Goal: Transaction & Acquisition: Purchase product/service

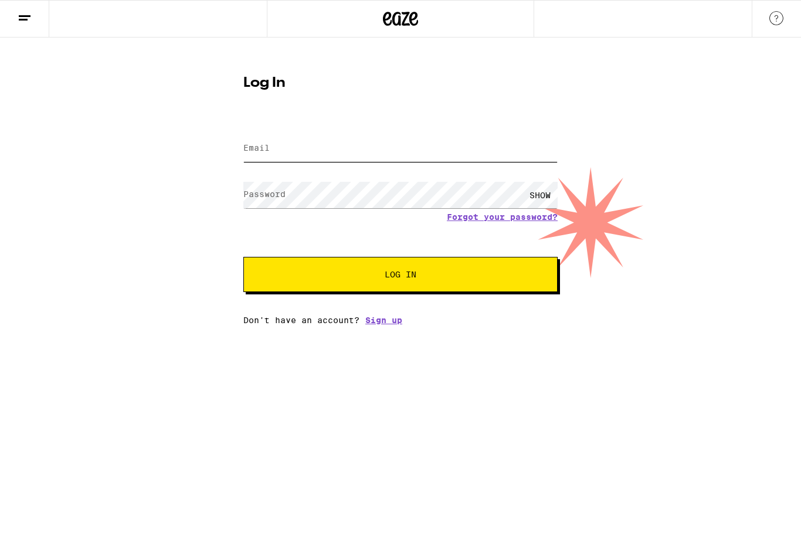
type input "[PERSON_NAME][EMAIL_ADDRESS][PERSON_NAME][DOMAIN_NAME]"
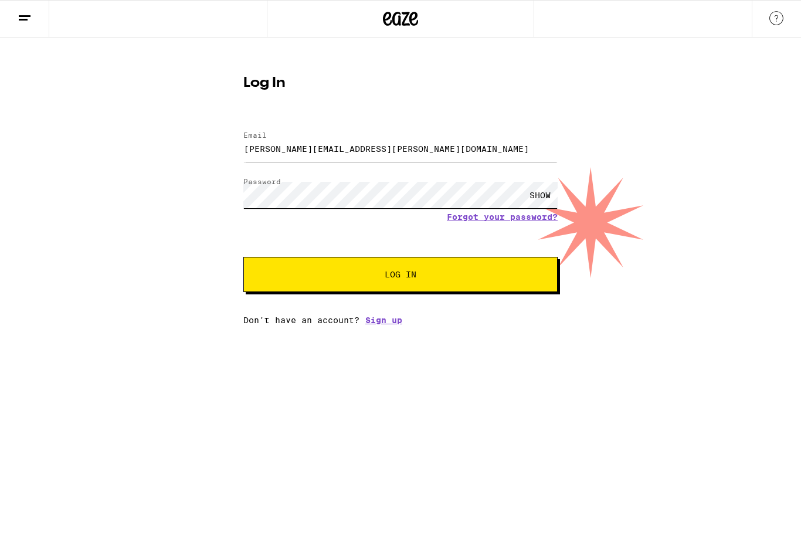
click at [401, 276] on button "Log In" at bounding box center [400, 274] width 314 height 35
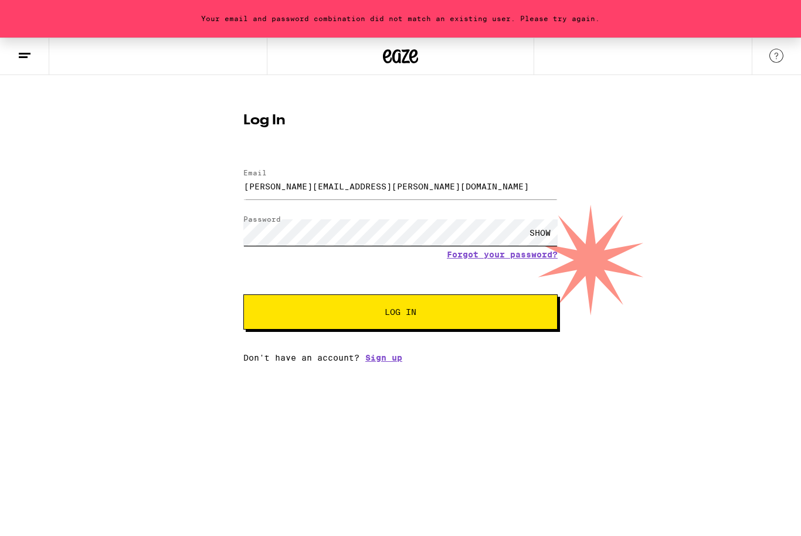
click at [401, 314] on button "Log In" at bounding box center [400, 311] width 314 height 35
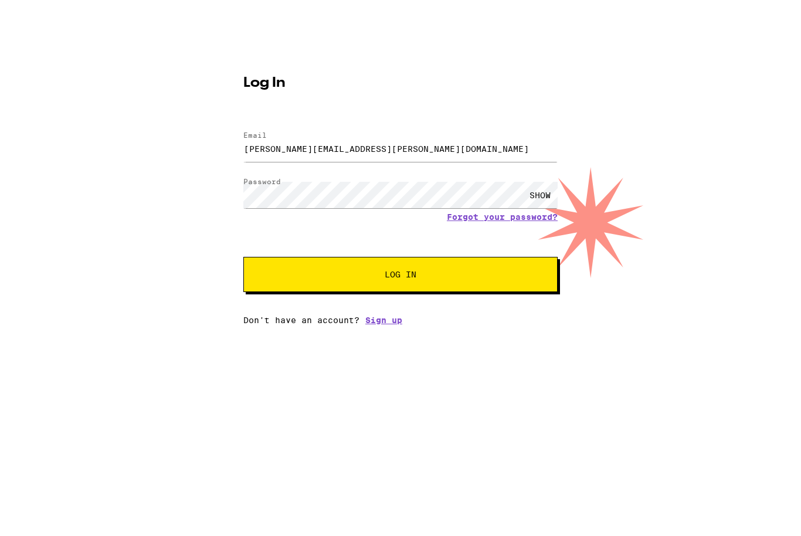
click at [541, 219] on div "SHOW" at bounding box center [540, 232] width 35 height 26
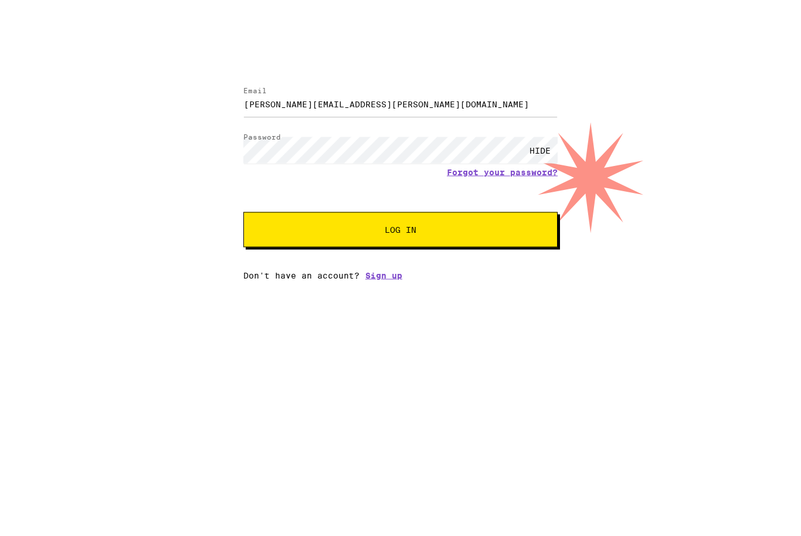
click at [466, 294] on button "Log In" at bounding box center [400, 311] width 314 height 35
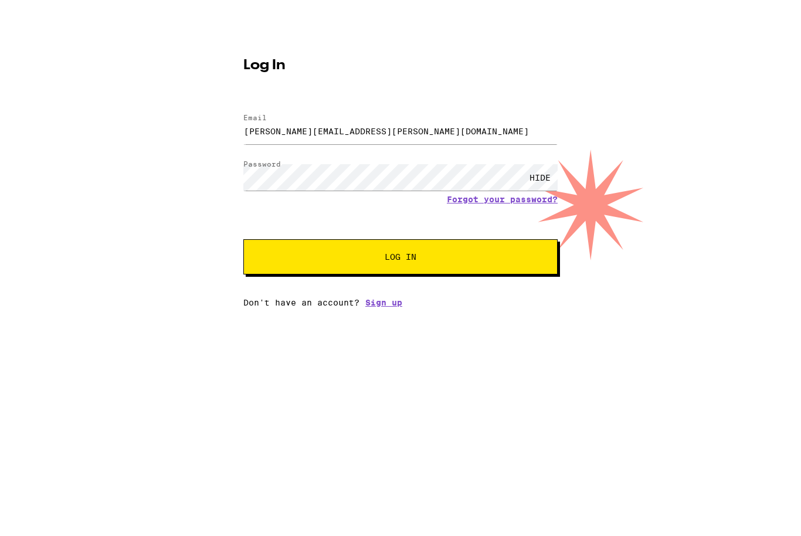
click at [460, 308] on span "Log In" at bounding box center [400, 312] width 219 height 8
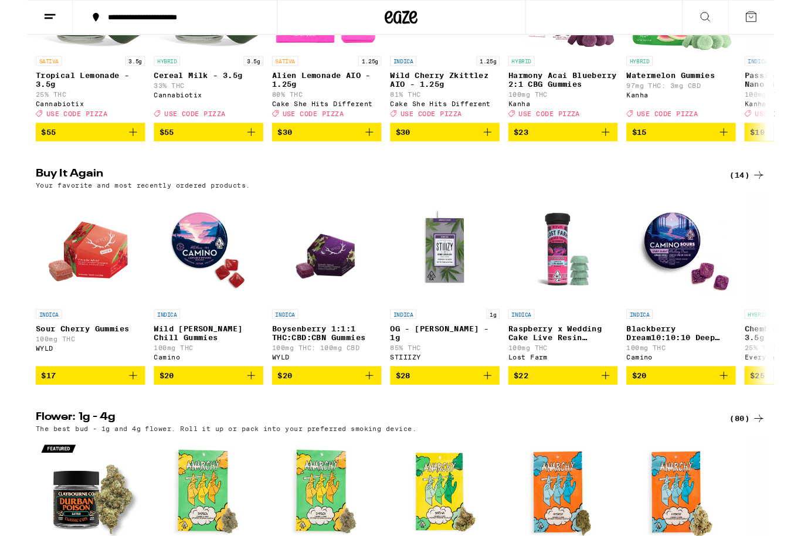
scroll to position [261, 0]
click at [55, 409] on span "$17" at bounding box center [68, 402] width 106 height 14
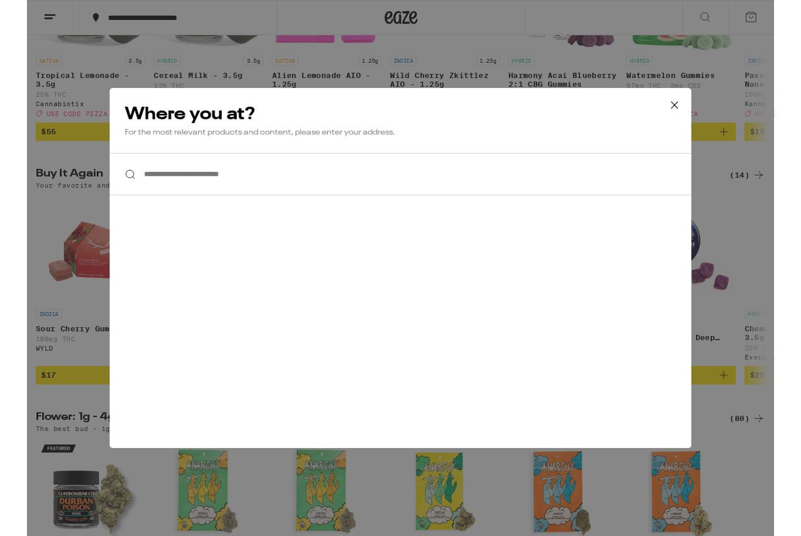
click at [226, 198] on input "**********" at bounding box center [401, 186] width 624 height 45
type input "**********"
click at [664, 314] on div "**********" at bounding box center [401, 287] width 624 height 386
click at [556, 259] on div "**********" at bounding box center [401, 287] width 624 height 386
click at [751, 367] on div "**********" at bounding box center [400, 287] width 801 height 575
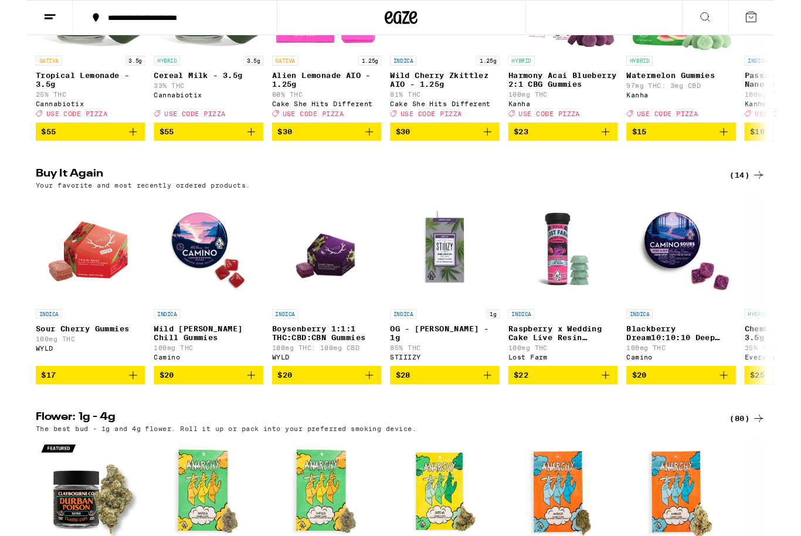
click at [77, 409] on span "$17" at bounding box center [68, 402] width 106 height 14
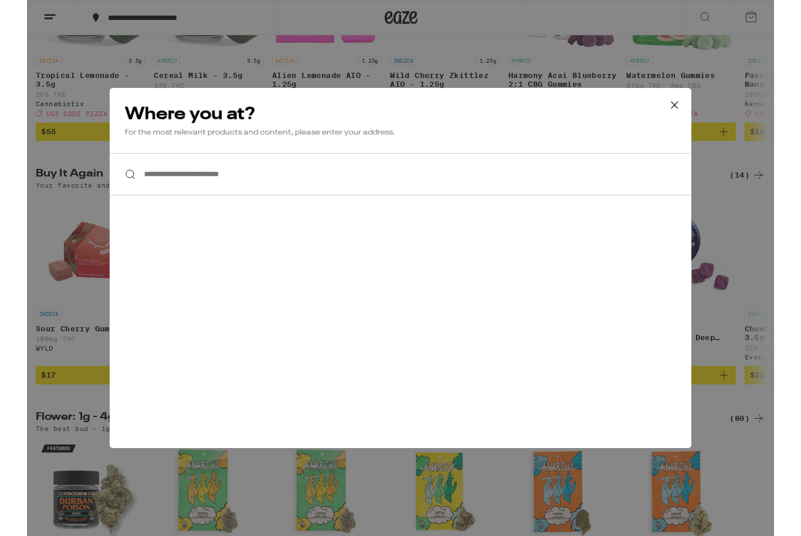
click at [310, 192] on input "**********" at bounding box center [401, 186] width 624 height 45
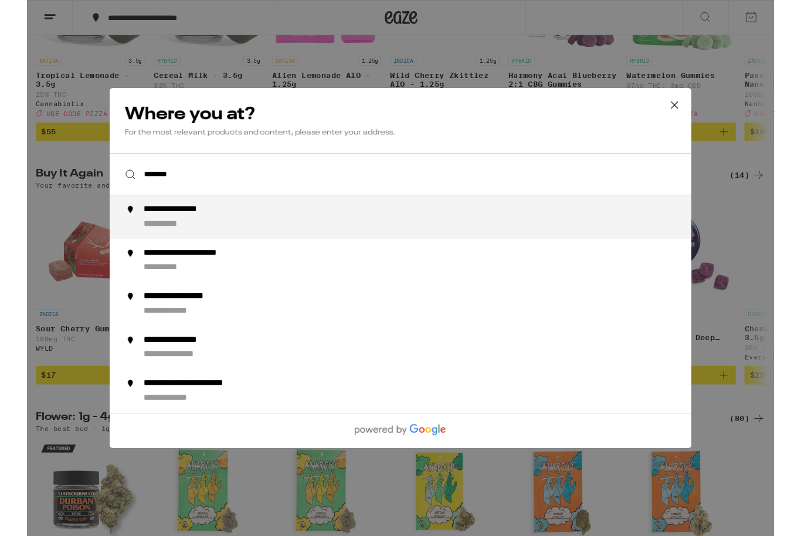
click at [264, 242] on div "**********" at bounding box center [424, 233] width 598 height 28
type input "**********"
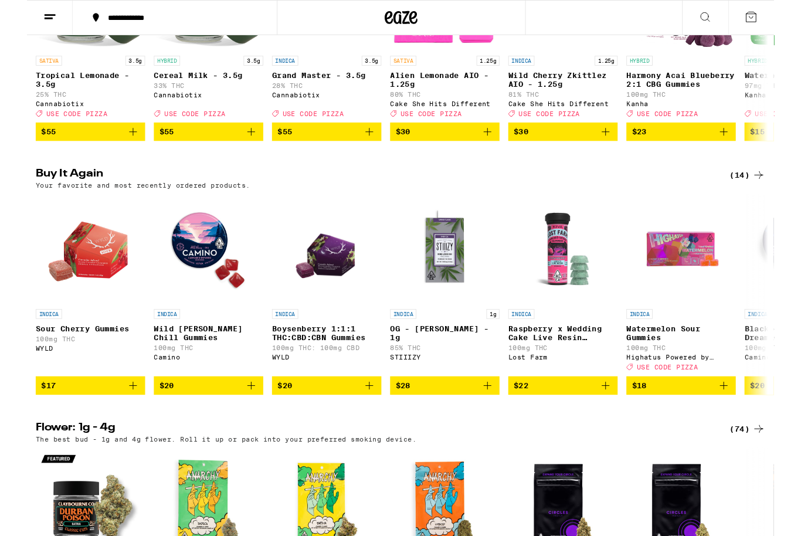
click at [110, 420] on icon "Add to bag" at bounding box center [114, 413] width 14 height 14
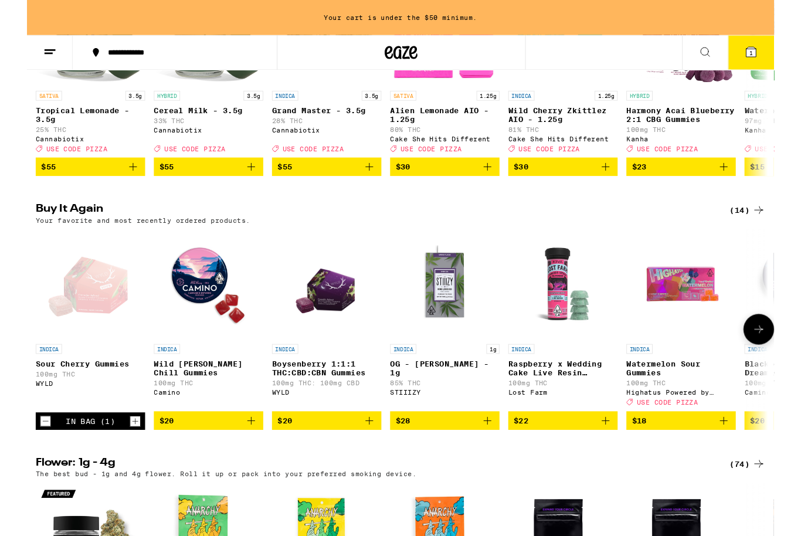
click at [209, 458] on span "$20" at bounding box center [195, 451] width 106 height 14
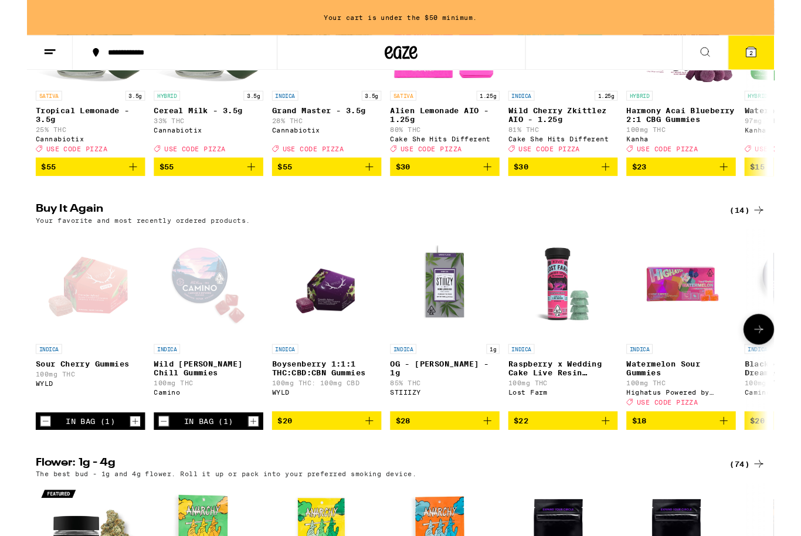
click at [342, 458] on span "$20" at bounding box center [322, 451] width 106 height 14
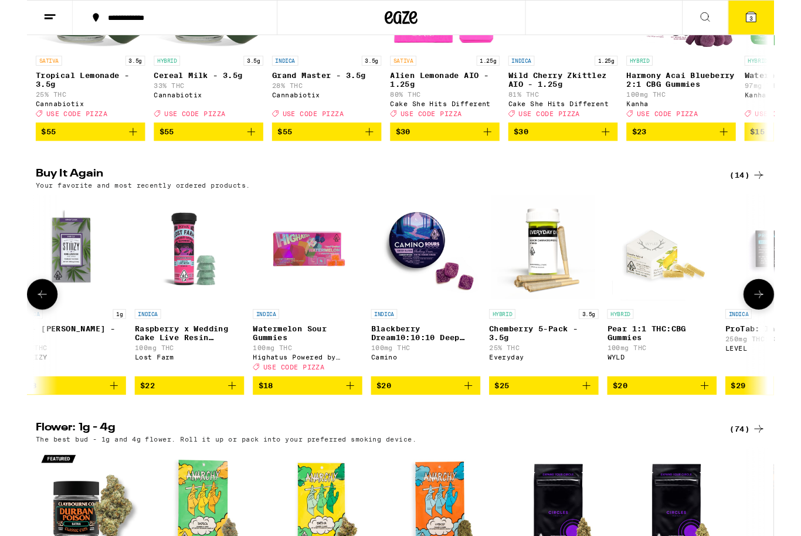
scroll to position [0, 402]
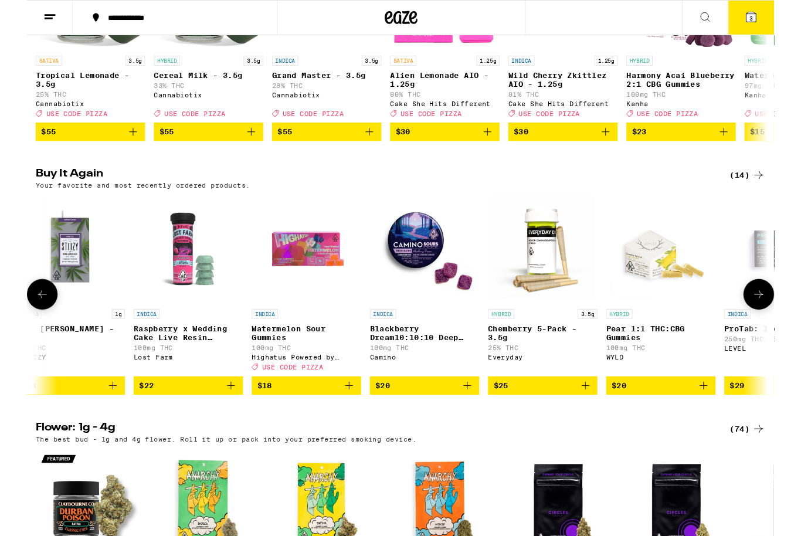
click at [683, 420] on span "$20" at bounding box center [680, 413] width 106 height 14
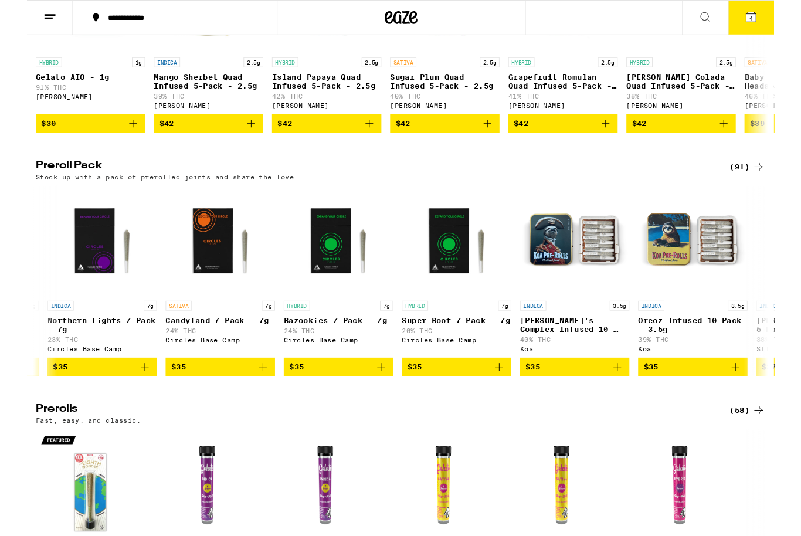
scroll to position [0, 3922]
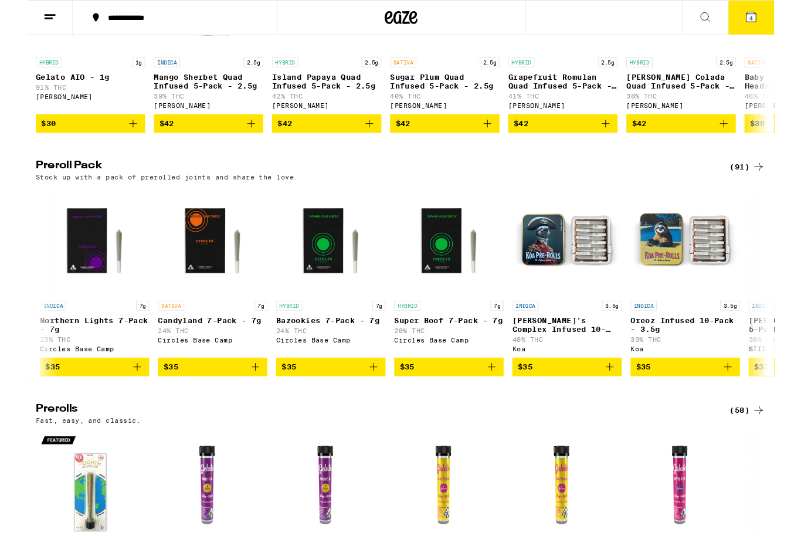
click at [582, 401] on span "$35" at bounding box center [580, 393] width 106 height 14
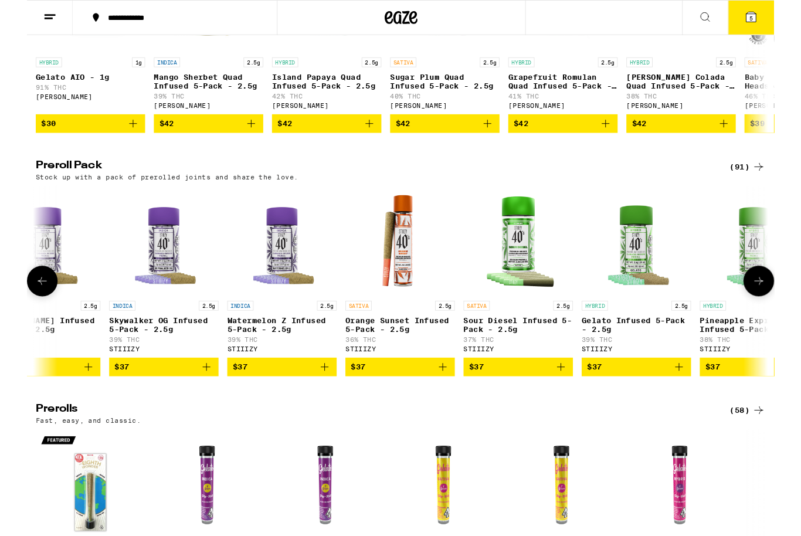
scroll to position [0, 4738]
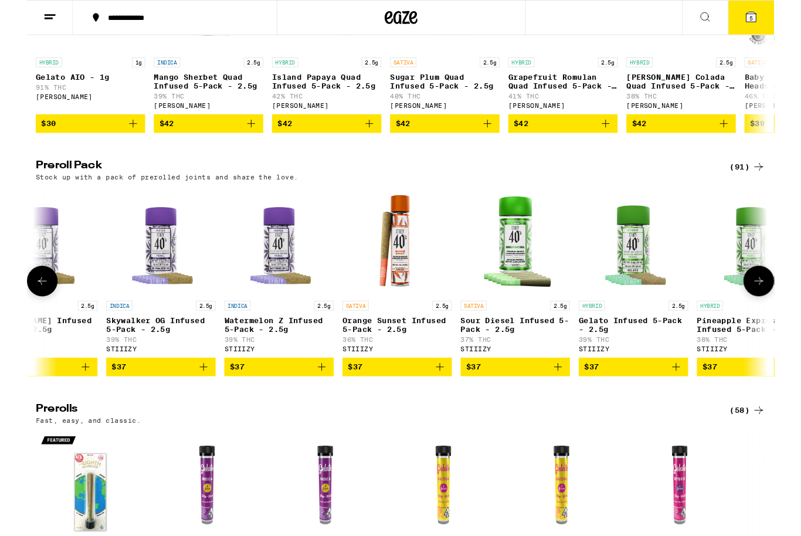
click at [277, 403] on button "$37" at bounding box center [270, 394] width 117 height 20
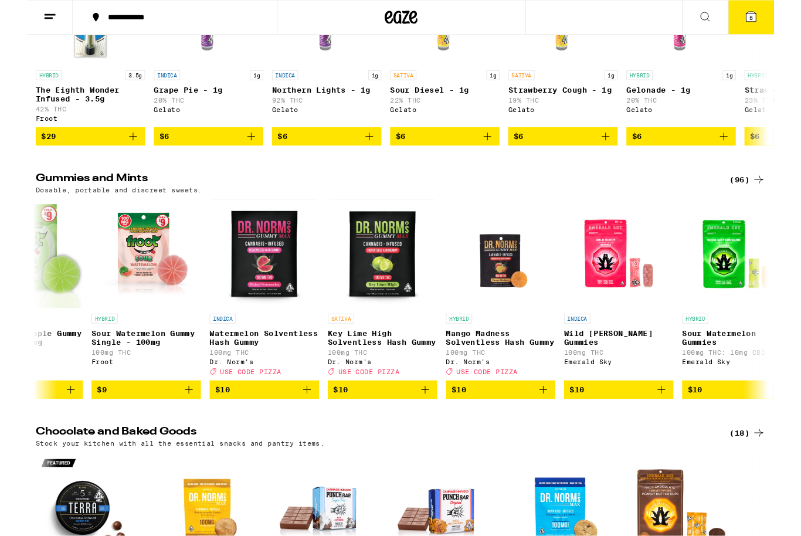
scroll to position [2883, 0]
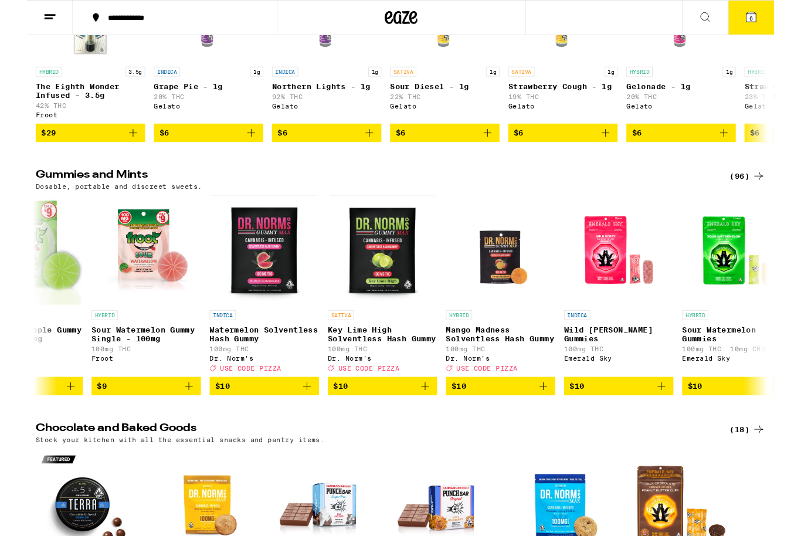
click at [286, 421] on span "$10" at bounding box center [255, 414] width 106 height 14
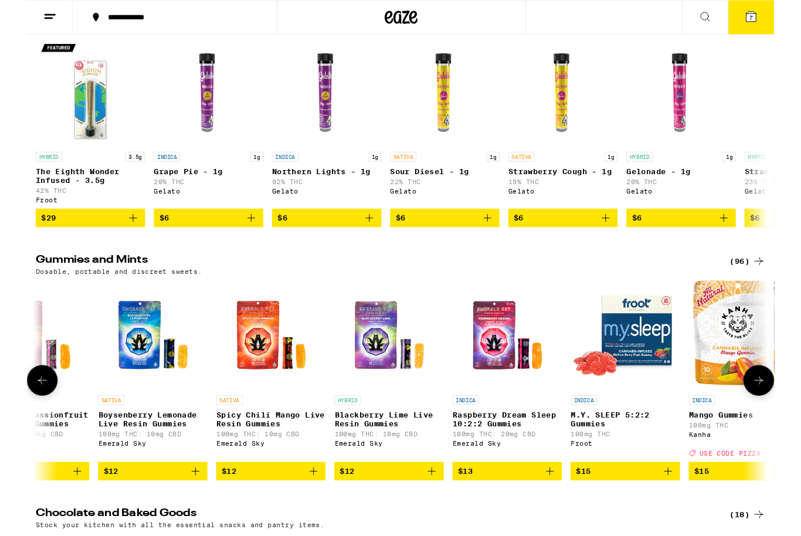
scroll to position [0, 2088]
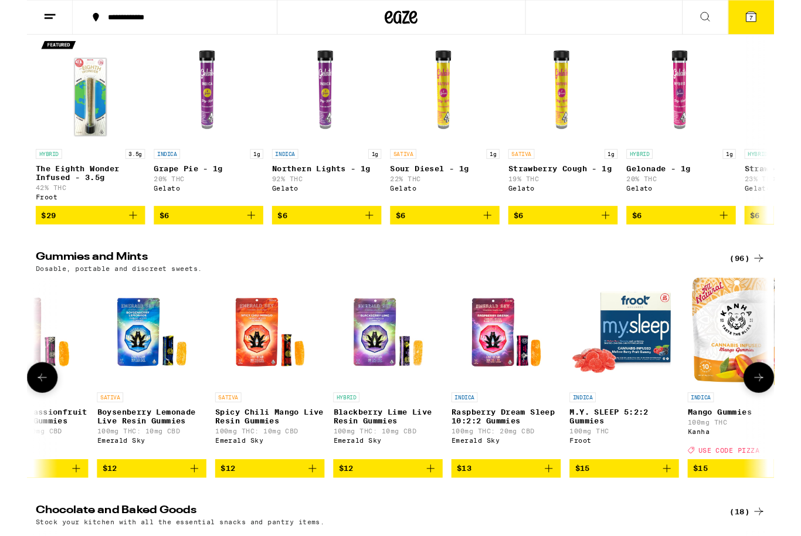
click at [326, 238] on span "$6" at bounding box center [322, 231] width 106 height 14
click at [374, 238] on icon "Increment" at bounding box center [369, 231] width 11 height 14
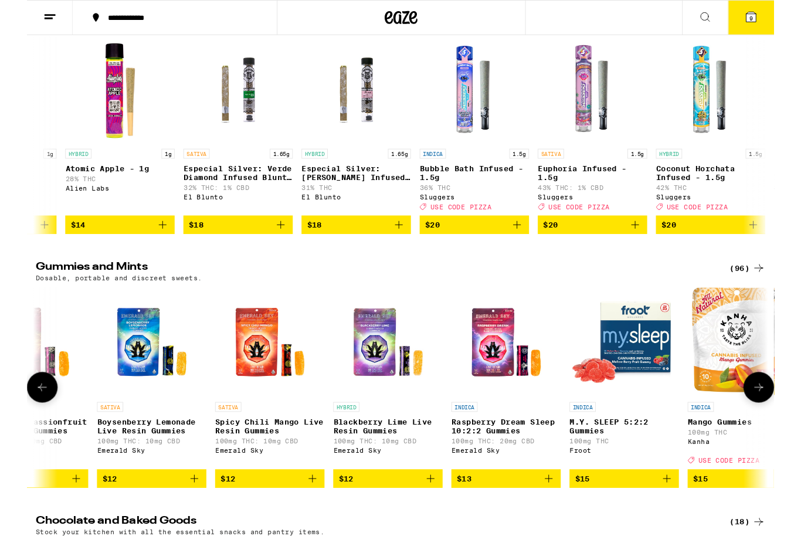
scroll to position [0, 4909]
click at [487, 248] on span "$20" at bounding box center [479, 241] width 106 height 14
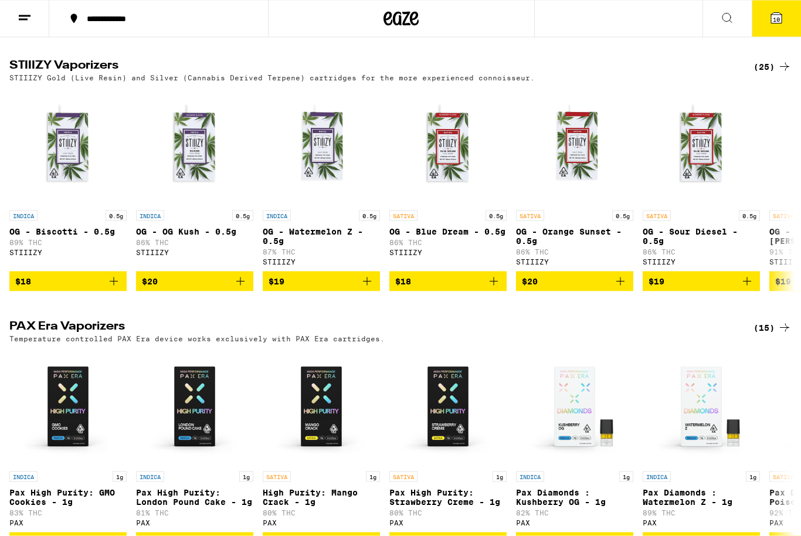
click at [779, 14] on icon at bounding box center [776, 18] width 11 height 11
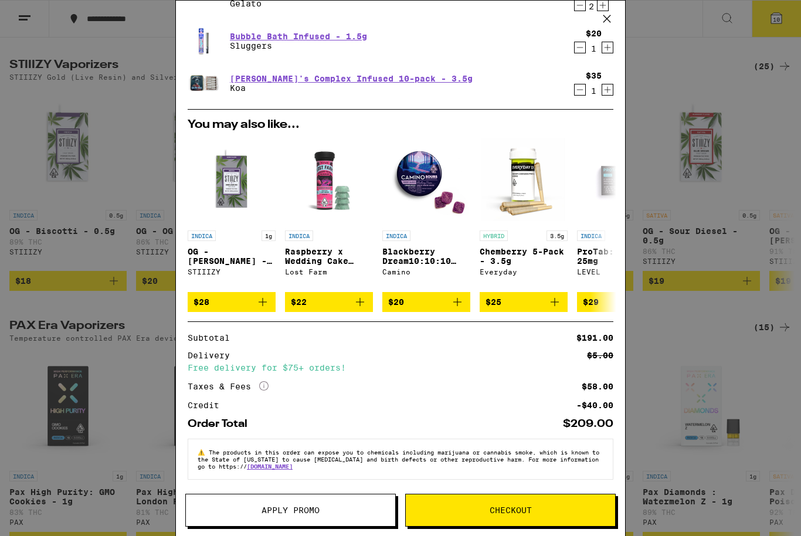
scroll to position [323, 0]
click at [295, 515] on button "Apply Promo" at bounding box center [290, 510] width 211 height 33
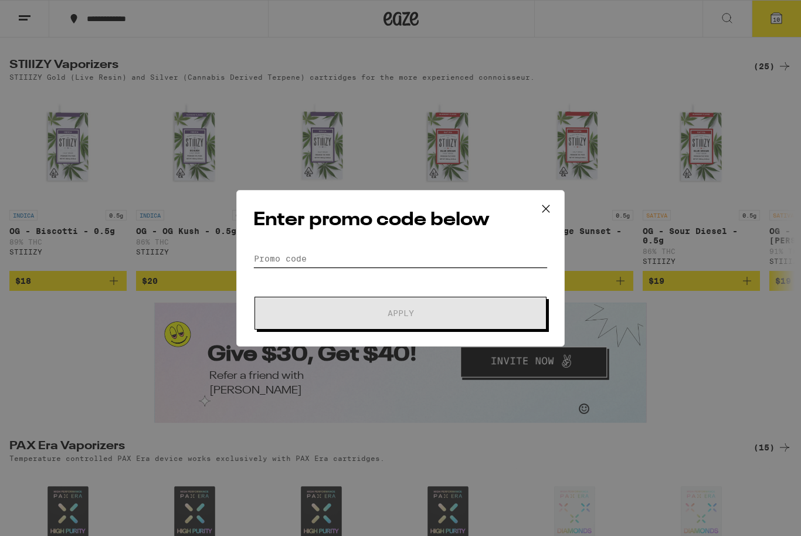
click at [345, 267] on input "Promo Code" at bounding box center [400, 259] width 294 height 18
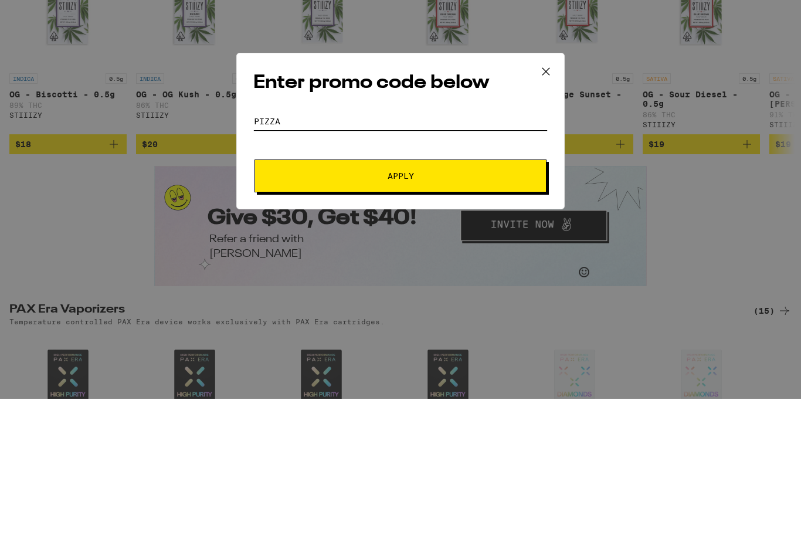
type input "Pizza"
click at [444, 297] on button "Apply" at bounding box center [401, 313] width 292 height 33
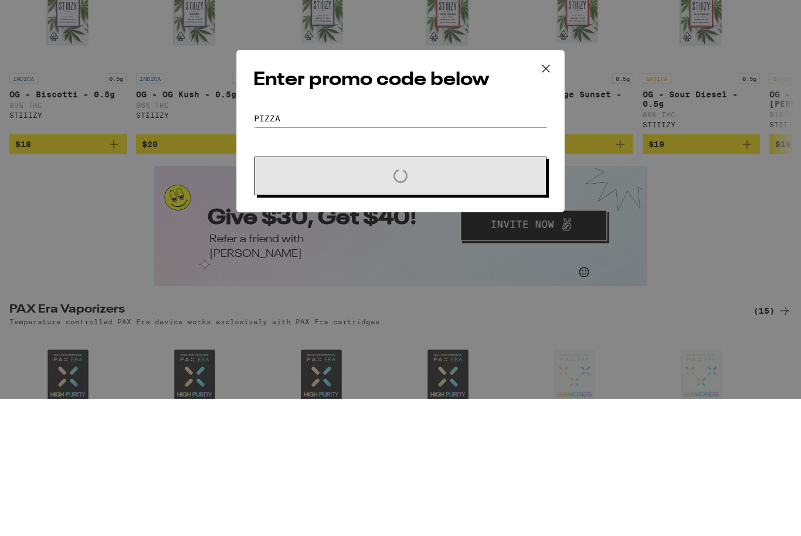
scroll to position [1838, 0]
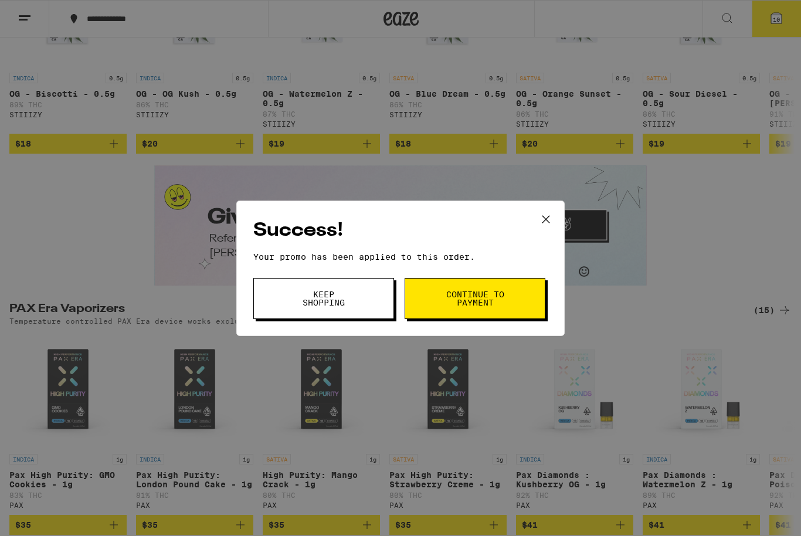
click at [490, 297] on span "Continue to payment" at bounding box center [475, 298] width 60 height 16
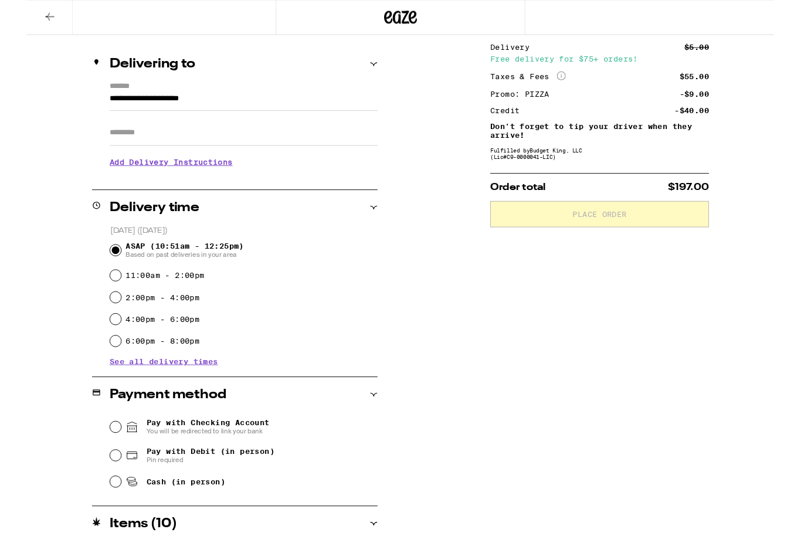
scroll to position [125, 0]
click at [100, 323] on input "2:00pm - 4:00pm" at bounding box center [95, 319] width 12 height 12
radio input "true"
click at [95, 268] on input "ASAP (10:51am - 12:25pm) Based on past deliveries in your area" at bounding box center [95, 268] width 12 height 12
radio input "true"
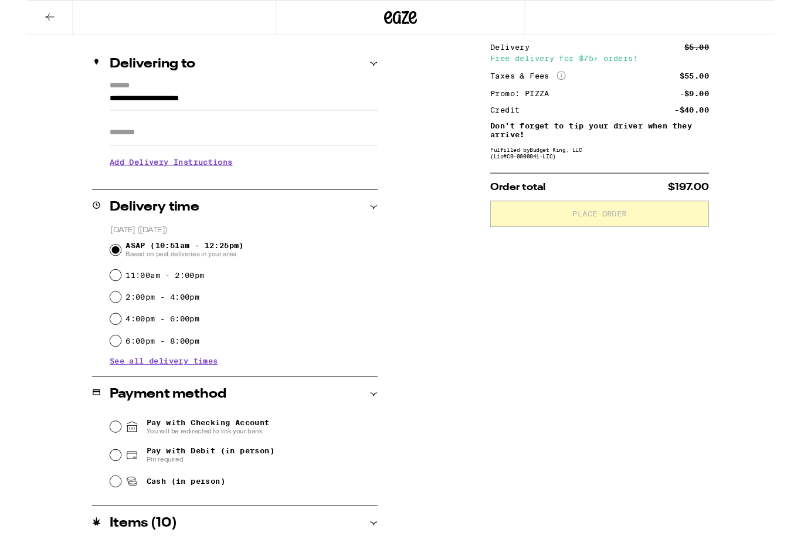
scroll to position [126, 0]
click at [94, 456] on input "Pay with Checking Account You will be redirected to link your bank" at bounding box center [95, 457] width 12 height 12
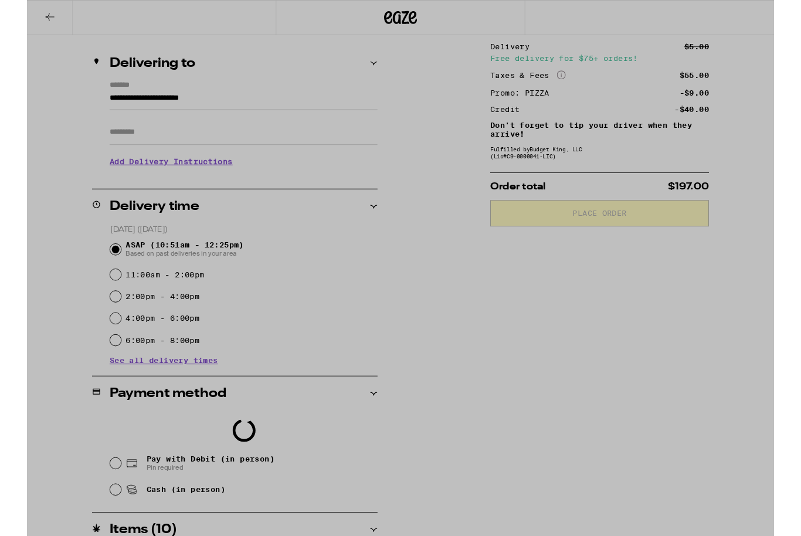
click at [585, 420] on div at bounding box center [400, 287] width 801 height 575
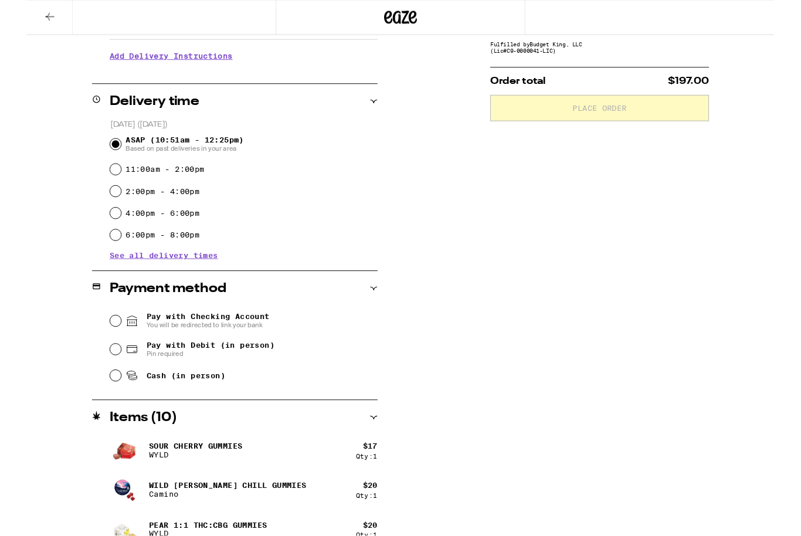
scroll to position [240, 0]
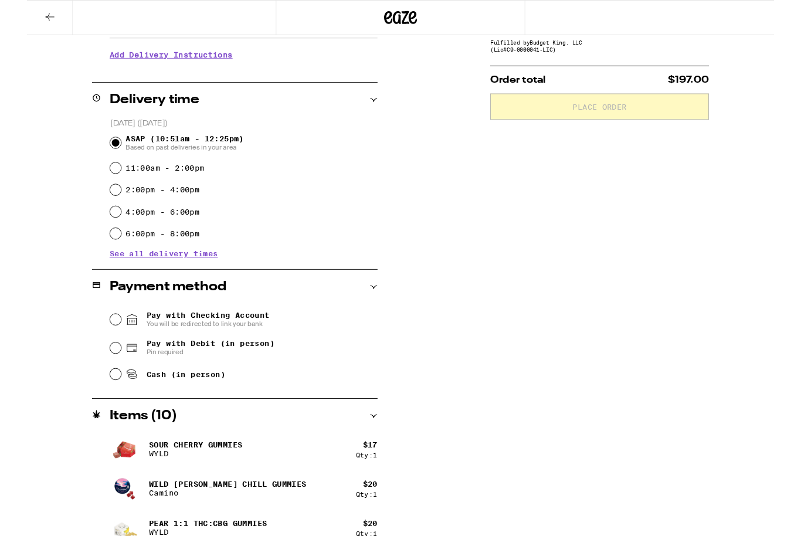
click at [107, 375] on icon at bounding box center [113, 373] width 14 height 14
click at [101, 375] on input "Pay with Debit (in person) Pin required" at bounding box center [95, 373] width 12 height 12
radio input "true"
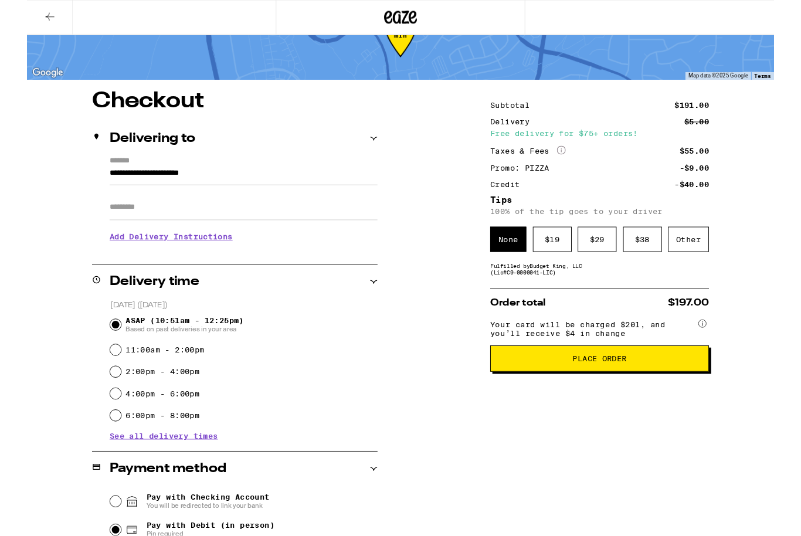
scroll to position [45, 0]
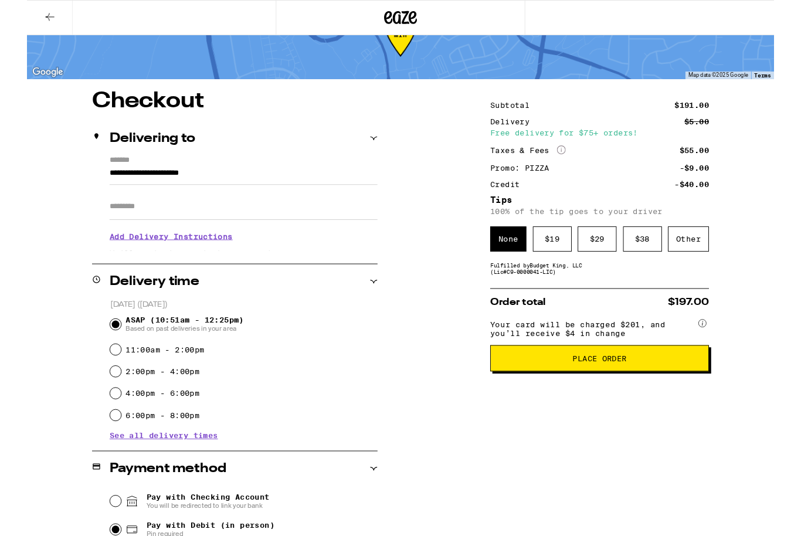
click at [706, 264] on div "Other" at bounding box center [709, 256] width 44 height 27
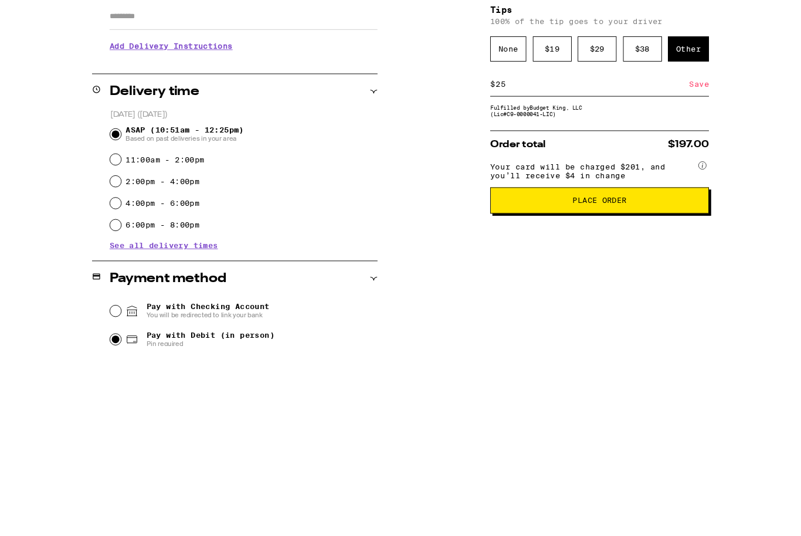
type input "25"
click at [676, 415] on span "Place Order" at bounding box center [614, 419] width 215 height 8
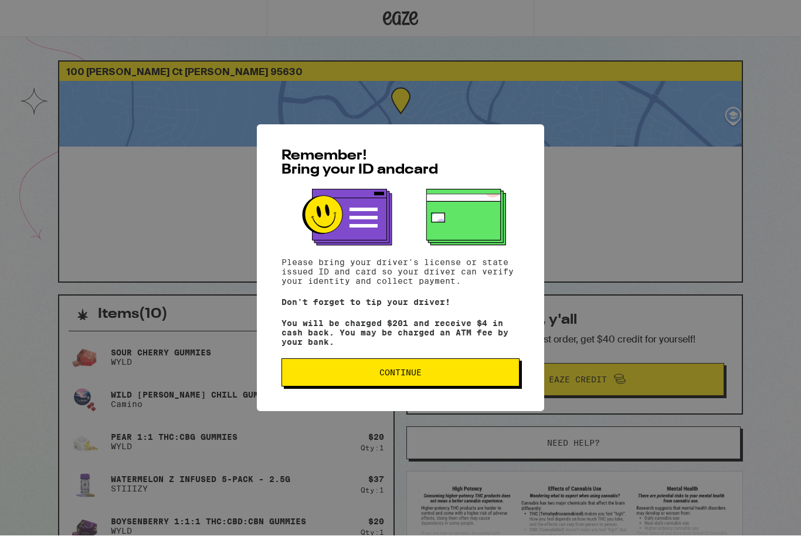
scroll to position [1, 0]
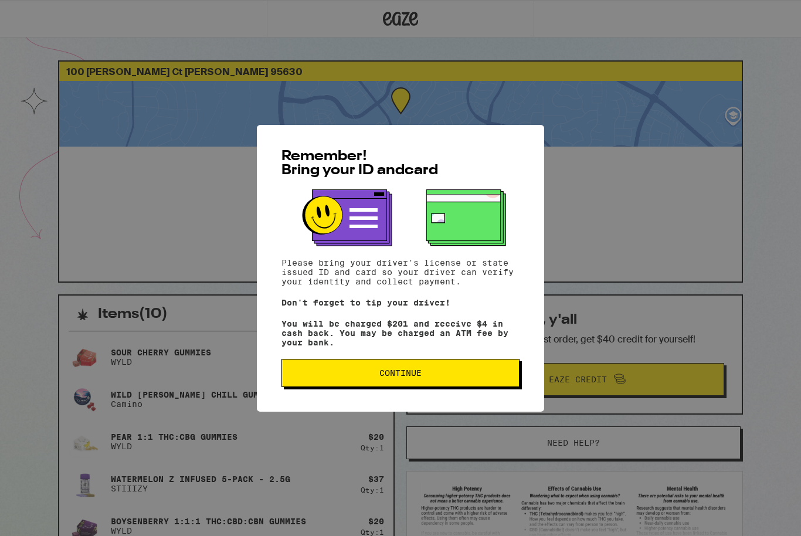
click at [691, 253] on div "Remember! Bring your ID and card Please bring your driver's license or state is…" at bounding box center [400, 268] width 801 height 536
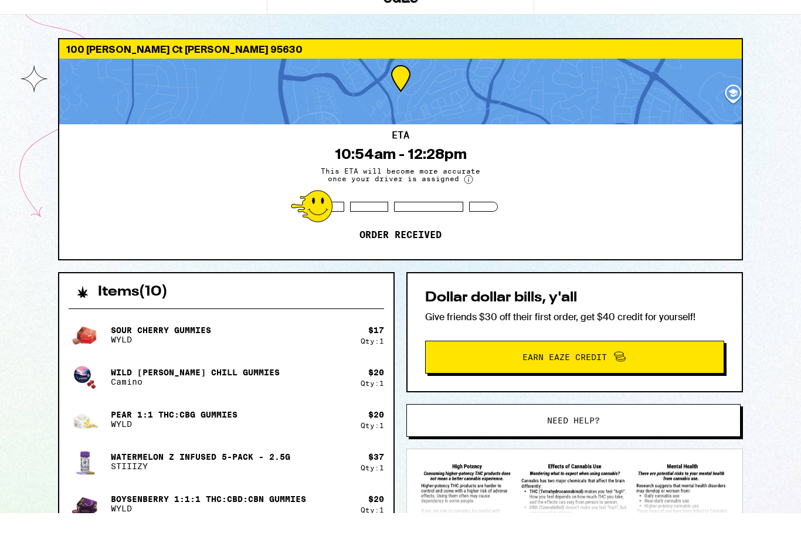
scroll to position [23, 0]
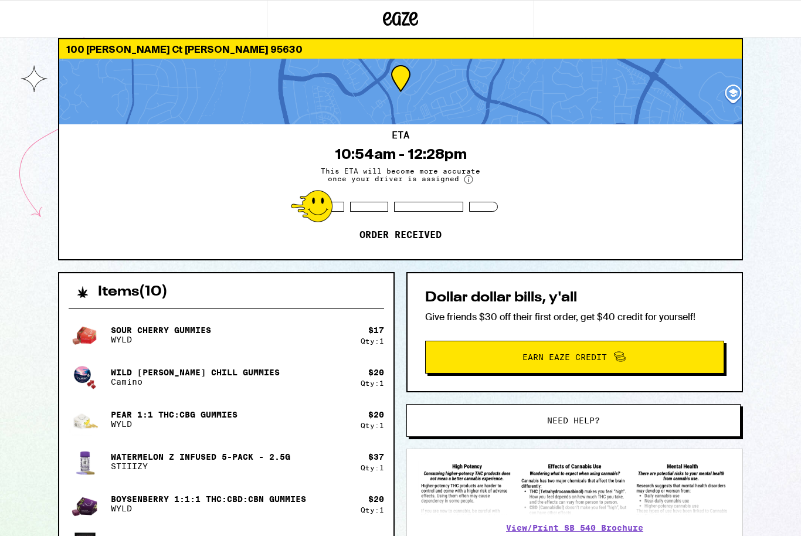
click at [666, 352] on span "Earn Eaze Credit" at bounding box center [574, 357] width 281 height 15
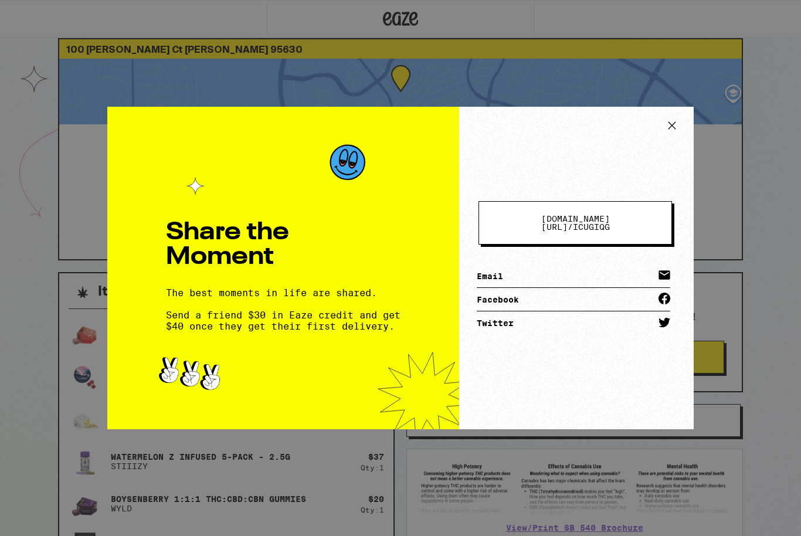
click at [498, 276] on link "Email" at bounding box center [574, 275] width 194 height 23
click at [666, 123] on icon at bounding box center [672, 126] width 18 height 18
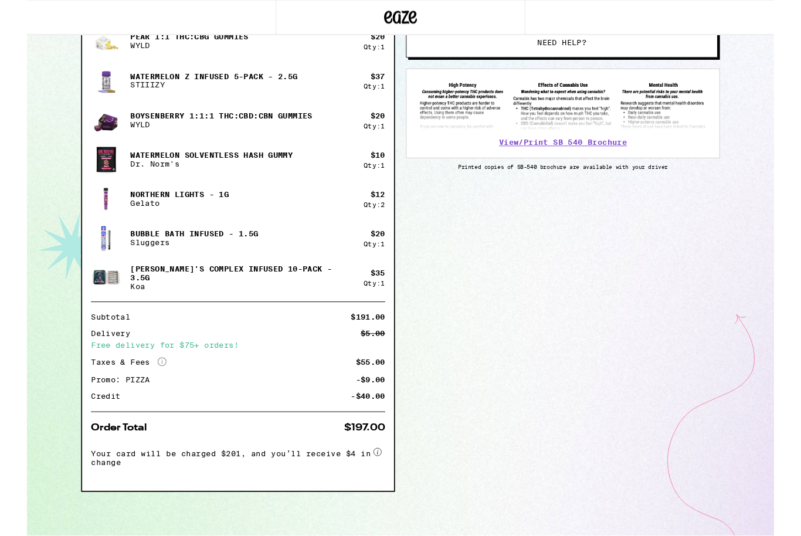
scroll to position [403, 0]
